Goal: Download file/media

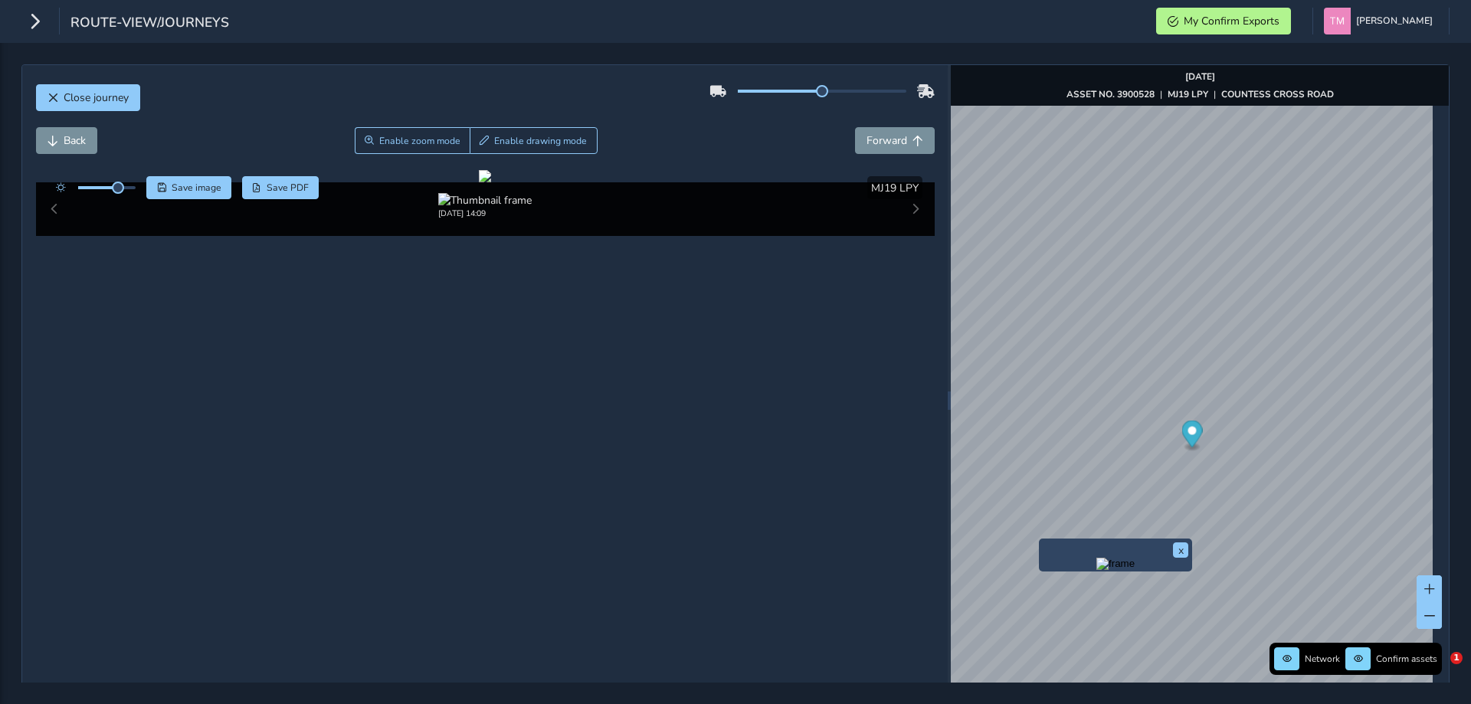
click at [102, 107] on button "Close journey" at bounding box center [88, 97] width 104 height 27
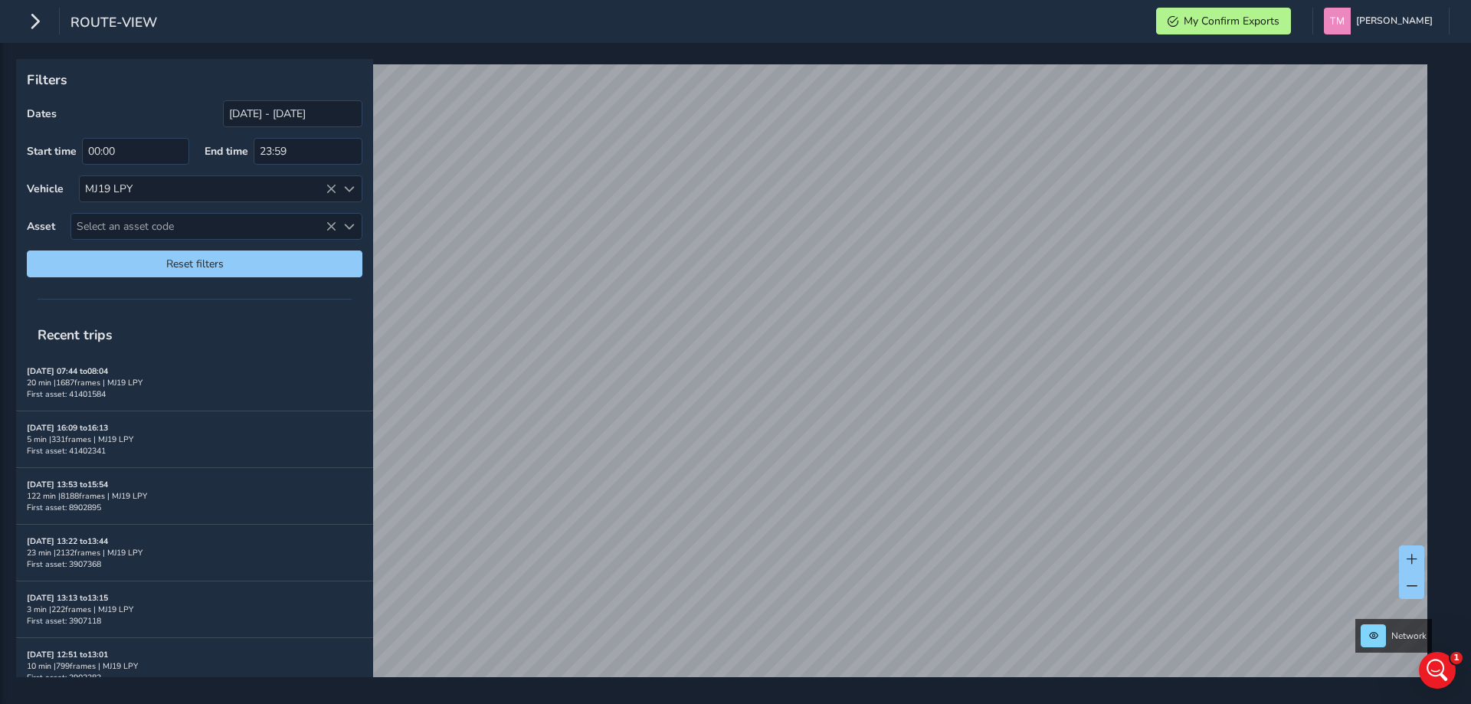
scroll to position [4423, 0]
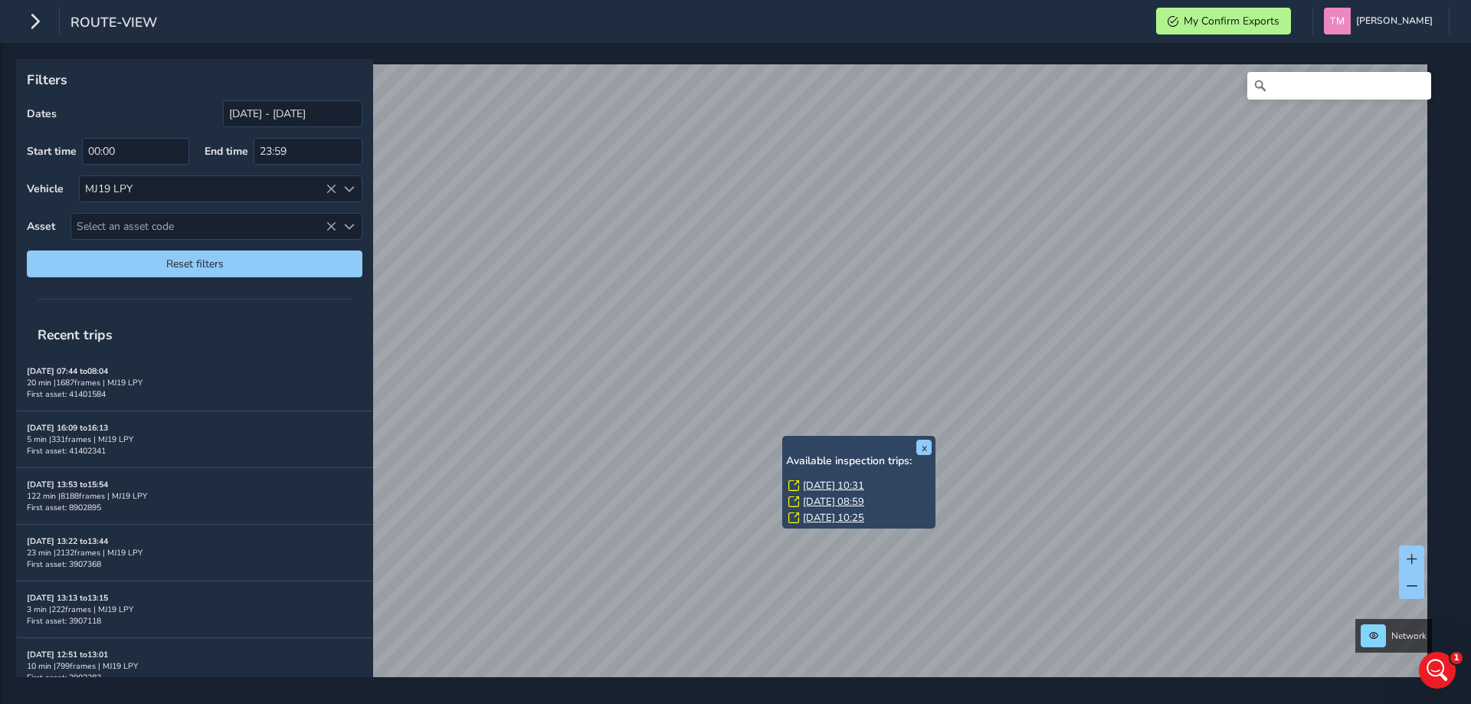
click at [823, 483] on link "[DATE] 10:31" at bounding box center [833, 486] width 61 height 14
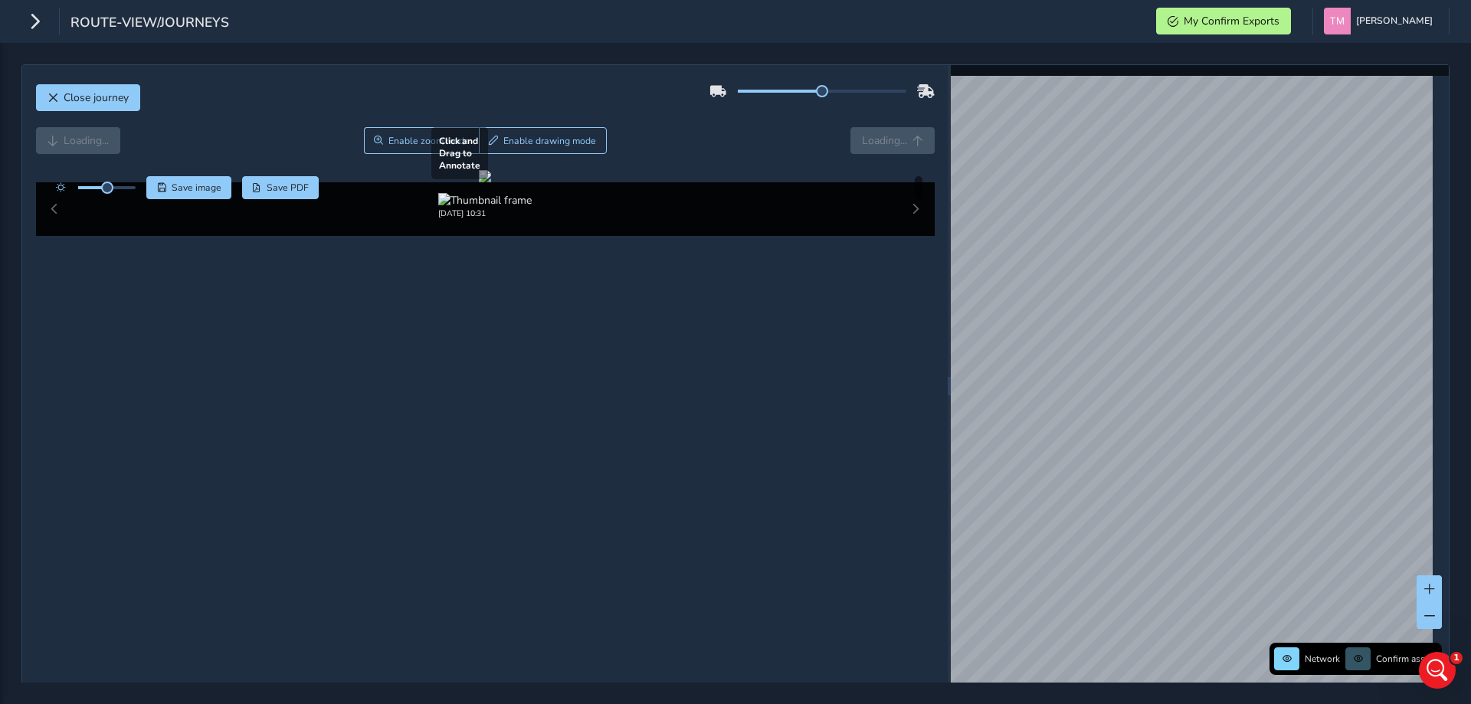
click at [491, 182] on div at bounding box center [485, 176] width 12 height 12
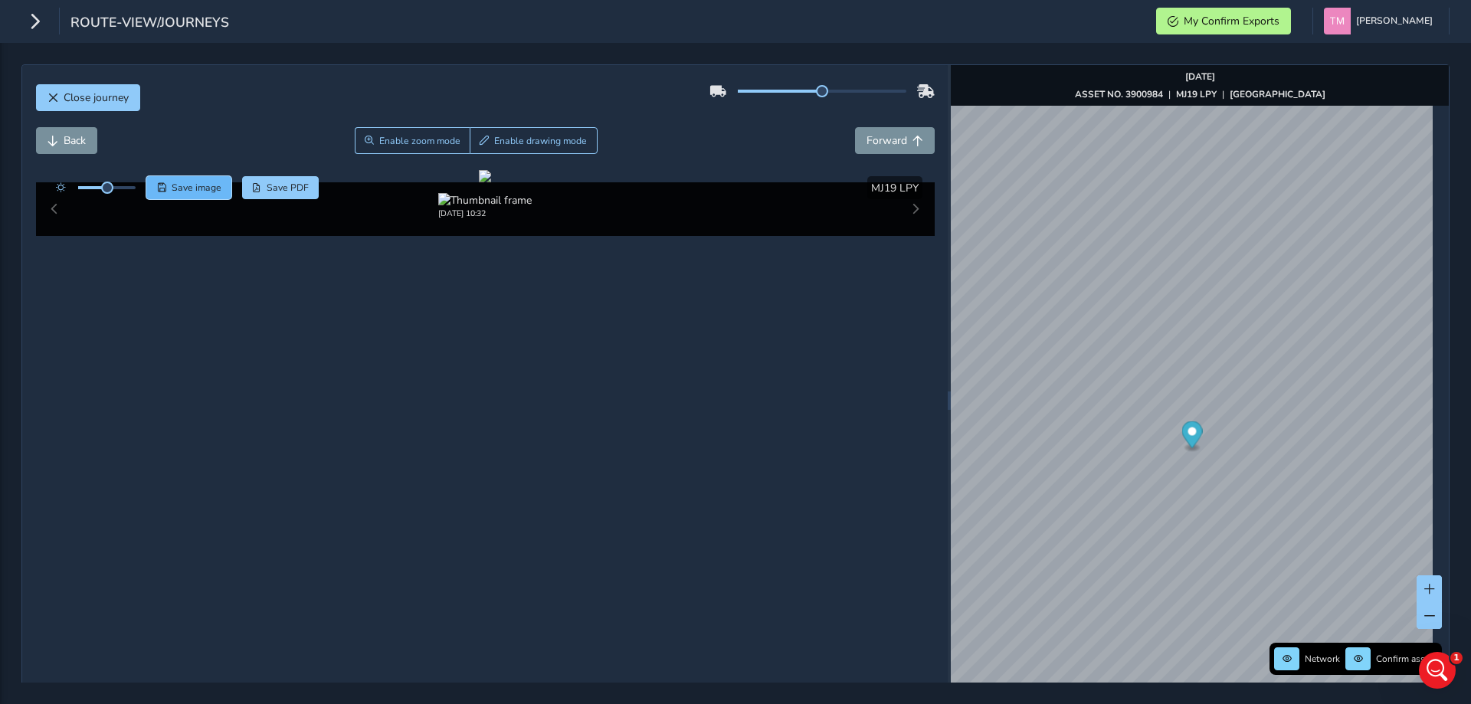
click at [173, 187] on span "Save image" at bounding box center [197, 188] width 50 height 12
